Goal: Task Accomplishment & Management: Use online tool/utility

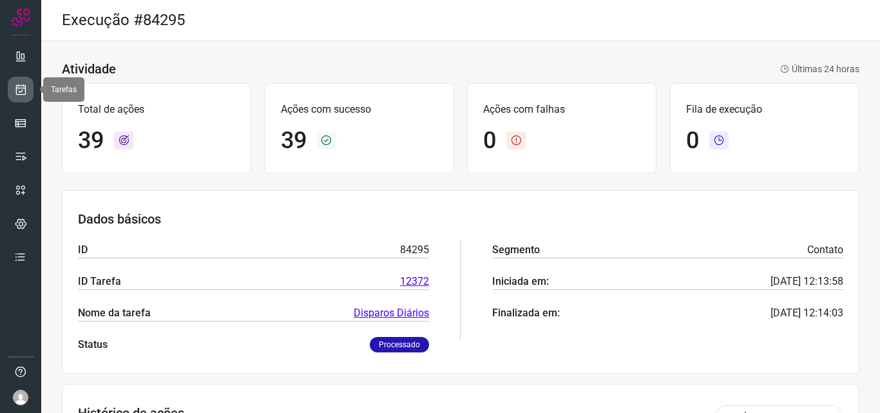
click at [24, 92] on icon at bounding box center [21, 89] width 14 height 13
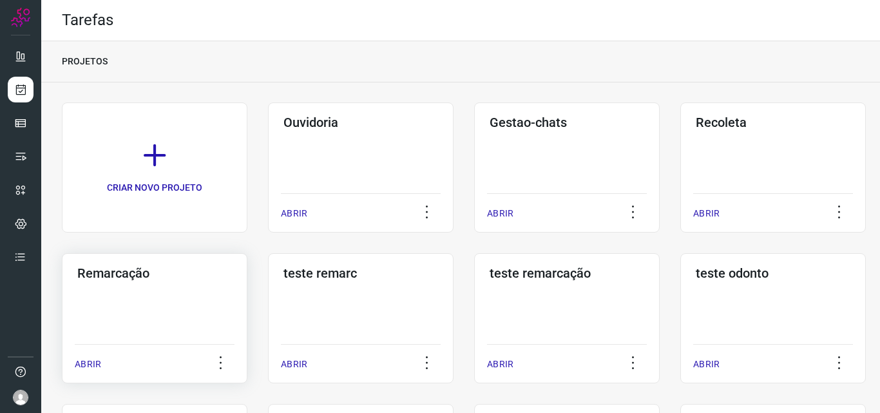
click at [196, 309] on div "Remarcação ABRIR" at bounding box center [155, 318] width 186 height 130
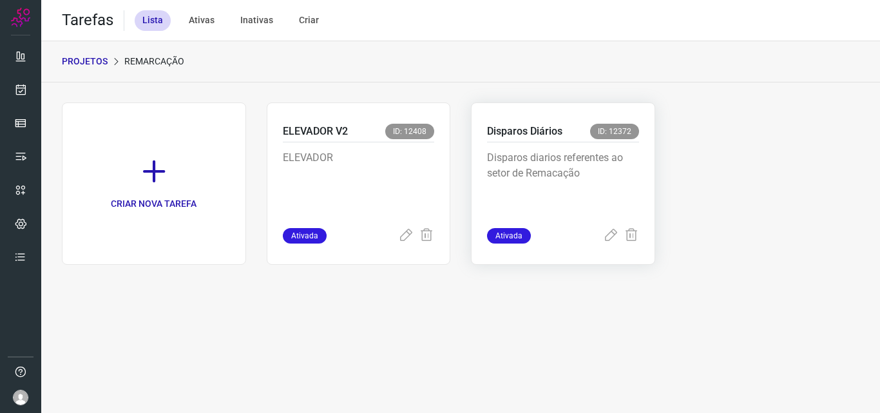
click at [588, 184] on p "Disparos diarios referentes ao setor de Remacação" at bounding box center [563, 182] width 152 height 64
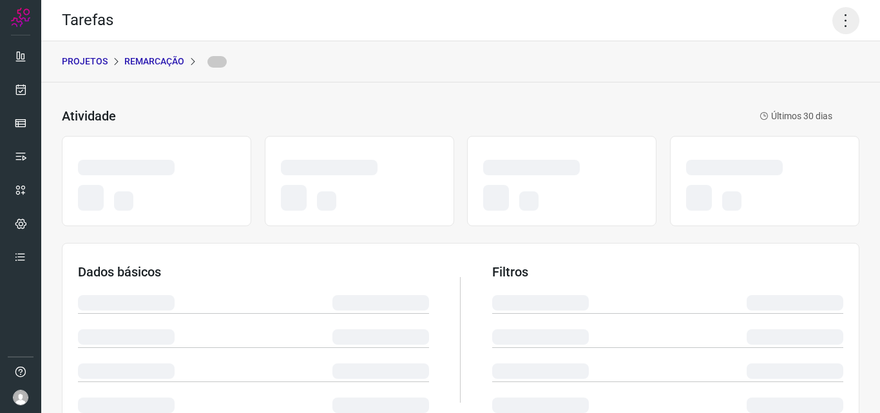
click at [840, 21] on icon at bounding box center [846, 20] width 27 height 27
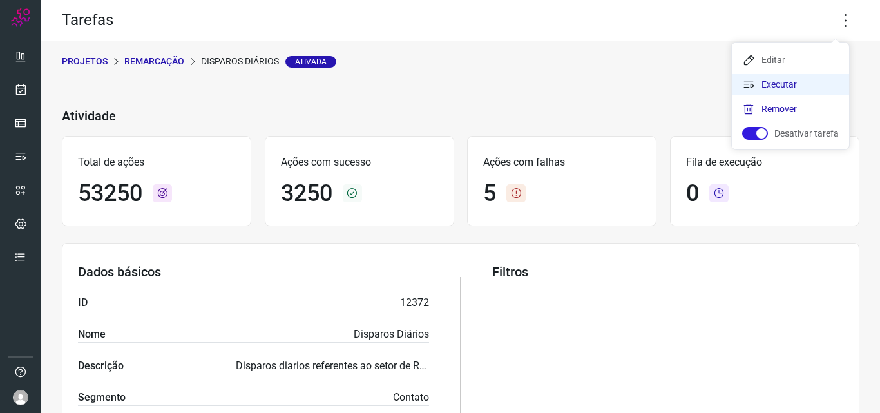
click at [796, 90] on li "Executar" at bounding box center [790, 84] width 117 height 21
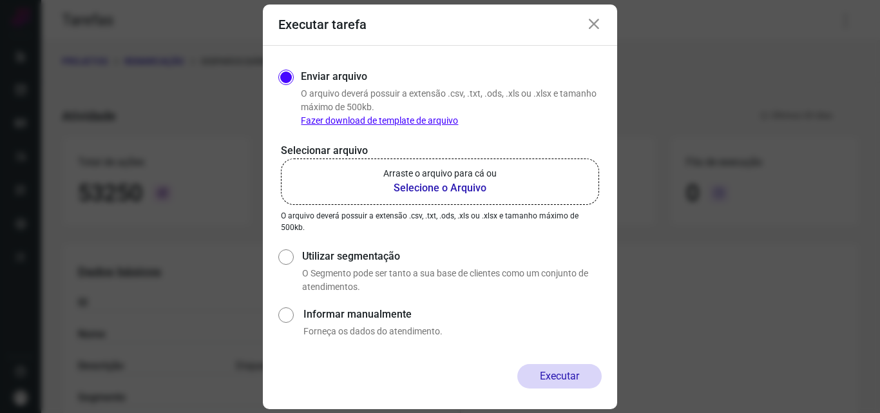
click at [505, 171] on label "Arraste o arquivo para cá ou Selecione o Arquivo" at bounding box center [440, 182] width 318 height 46
click at [0, 0] on input "Arraste o arquivo para cá ou Selecione o Arquivo" at bounding box center [0, 0] width 0 height 0
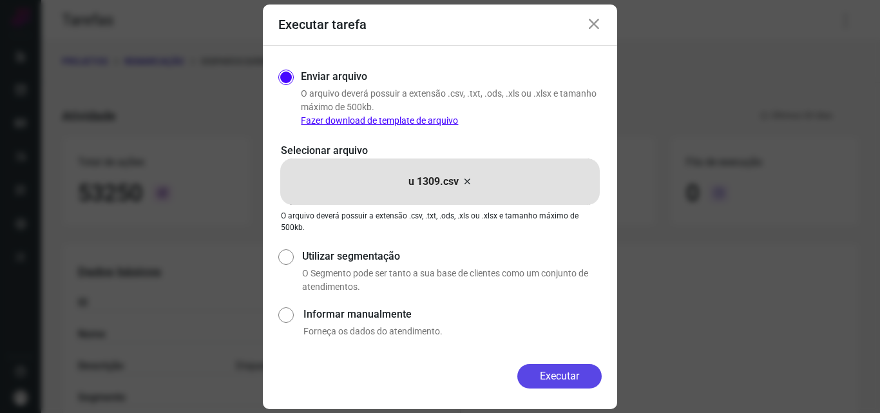
click at [562, 378] on button "Executar" at bounding box center [559, 376] width 84 height 24
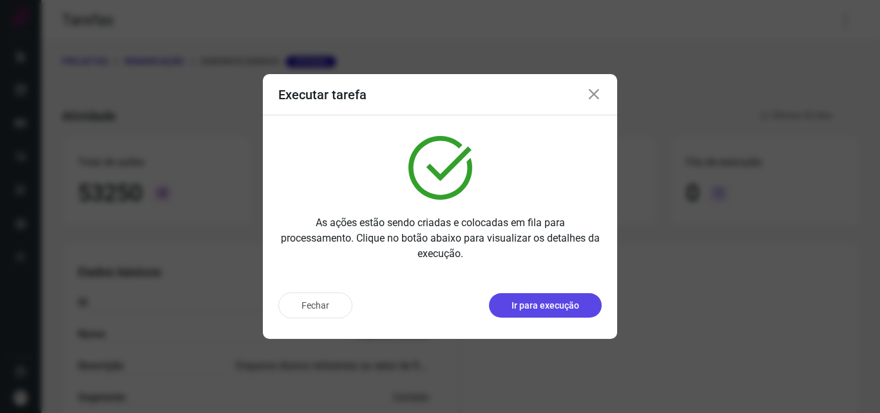
drag, startPoint x: 554, startPoint y: 318, endPoint x: 569, endPoint y: 306, distance: 19.7
click at [569, 306] on p "Ir para execução" at bounding box center [546, 306] width 68 height 14
